Goal: Find specific page/section: Find specific page/section

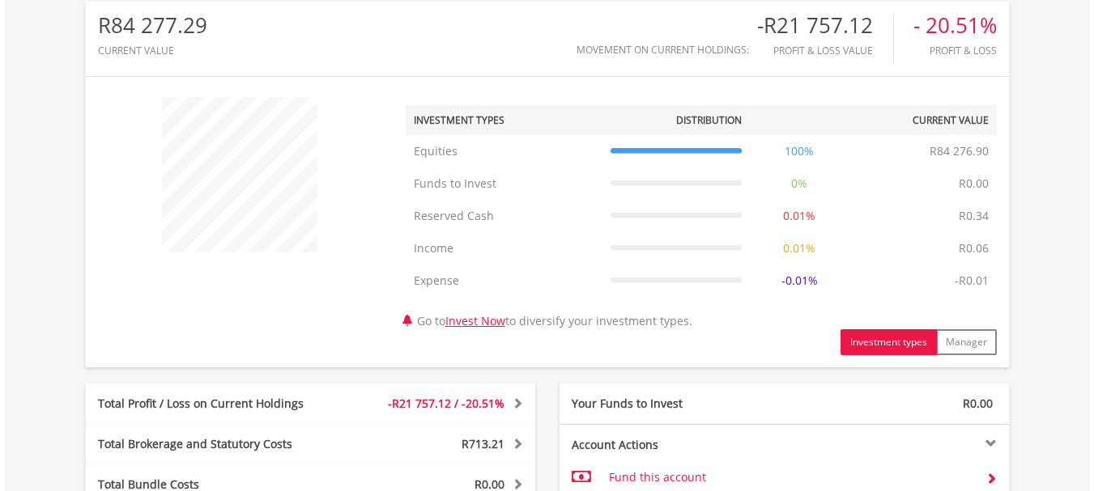
scroll to position [155, 308]
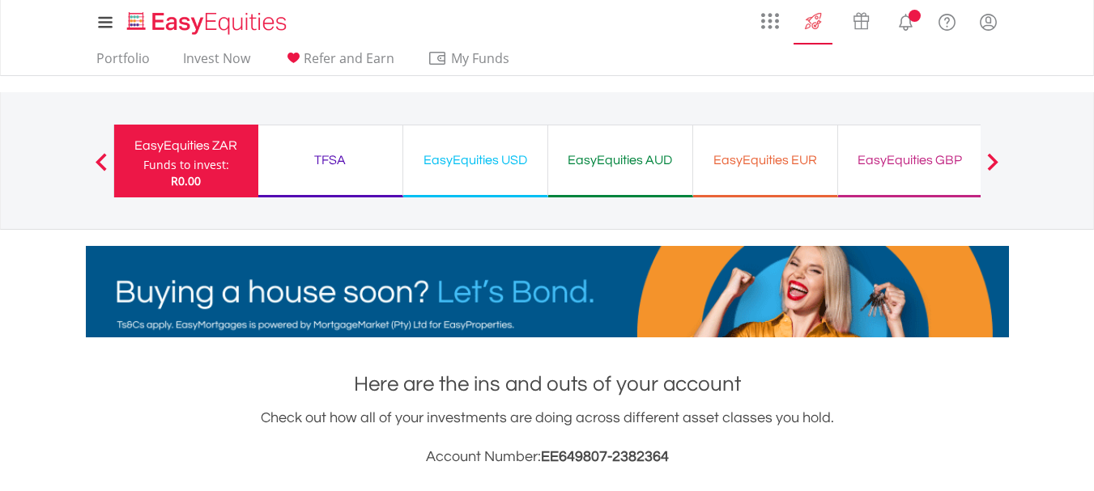
scroll to position [155, 308]
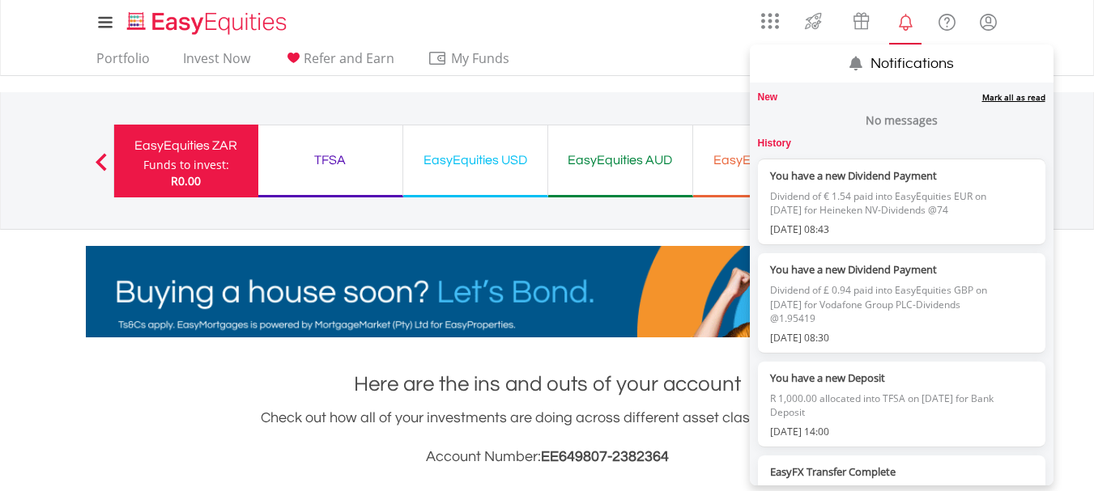
click at [904, 28] on lord-icon "Notifications" at bounding box center [905, 22] width 20 height 20
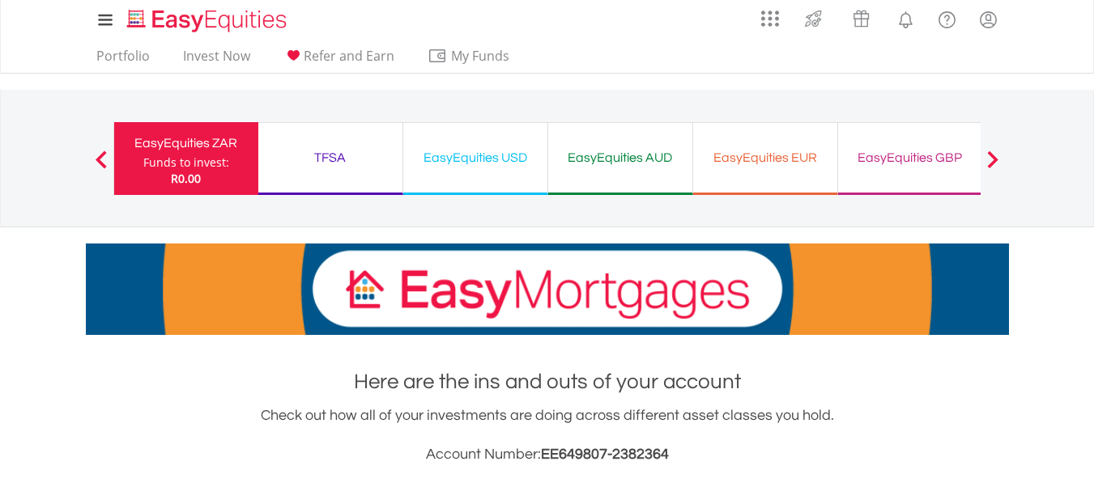
scroll to position [0, 0]
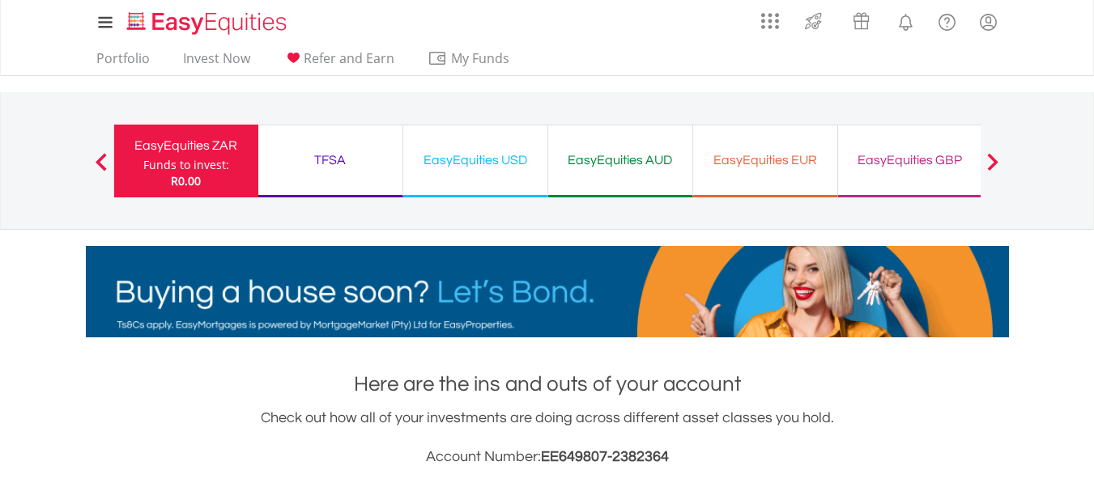
click at [365, 165] on div "TFSA" at bounding box center [330, 160] width 125 height 23
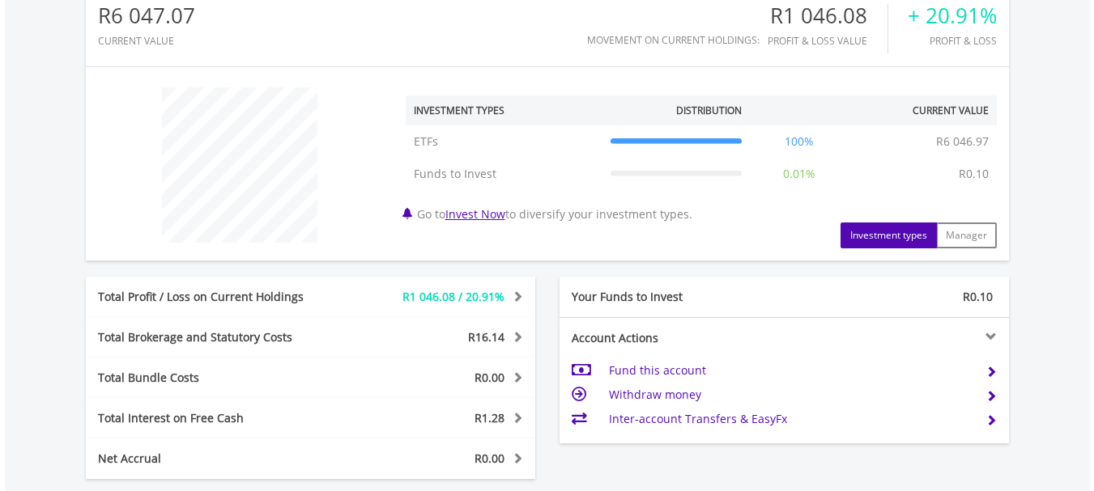
scroll to position [798, 0]
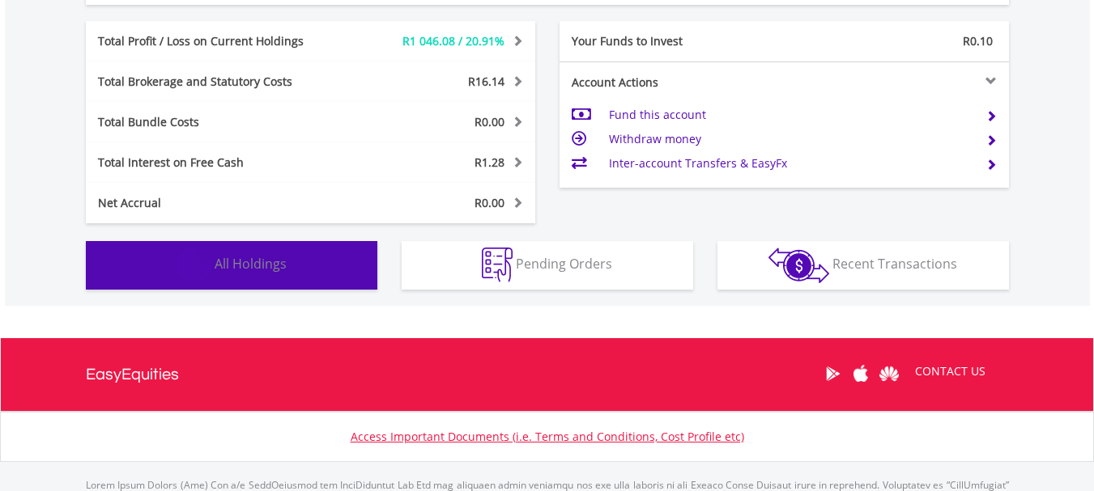
click at [287, 266] on button "Holdings All Holdings" at bounding box center [231, 265] width 291 height 49
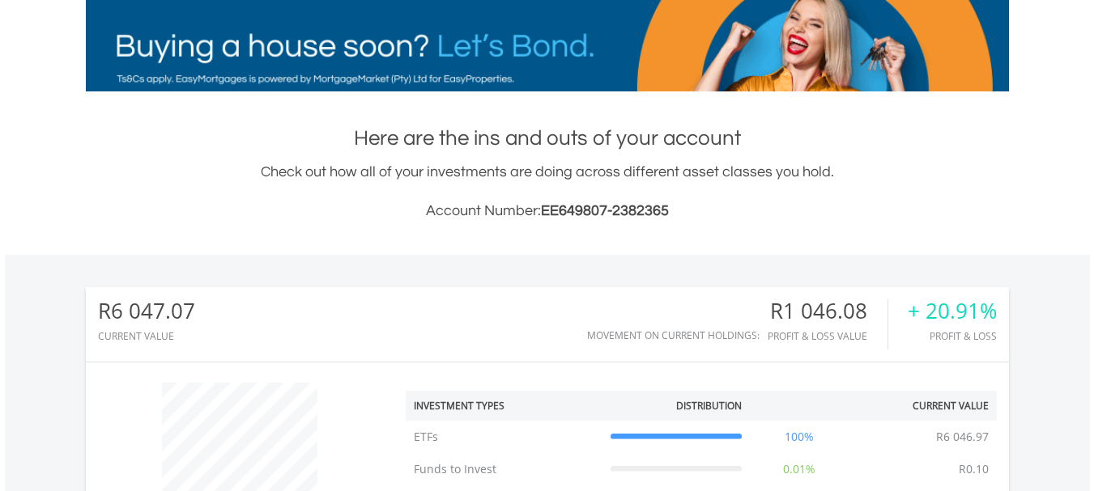
scroll to position [0, 0]
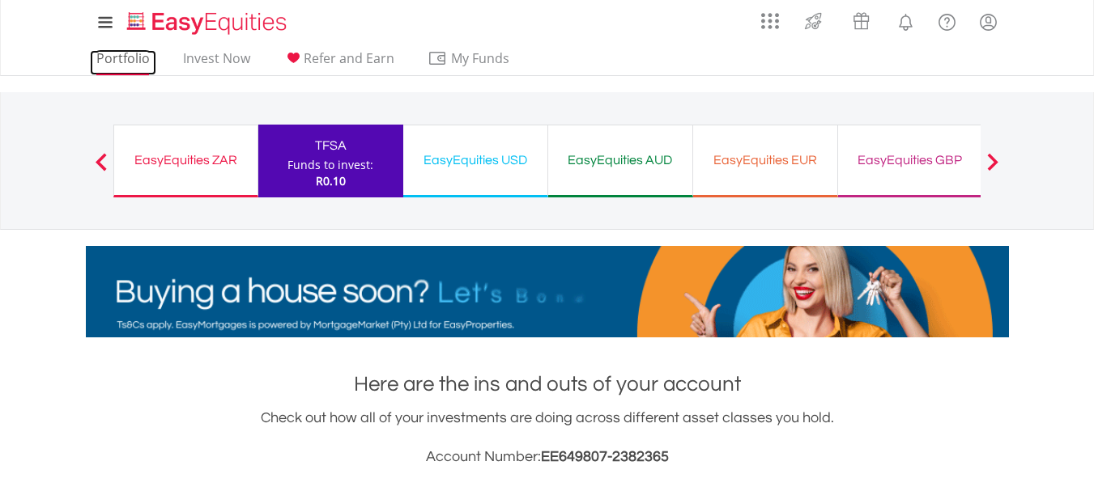
click at [114, 56] on link "Portfolio" at bounding box center [123, 62] width 66 height 25
